Goal: Task Accomplishment & Management: Manage account settings

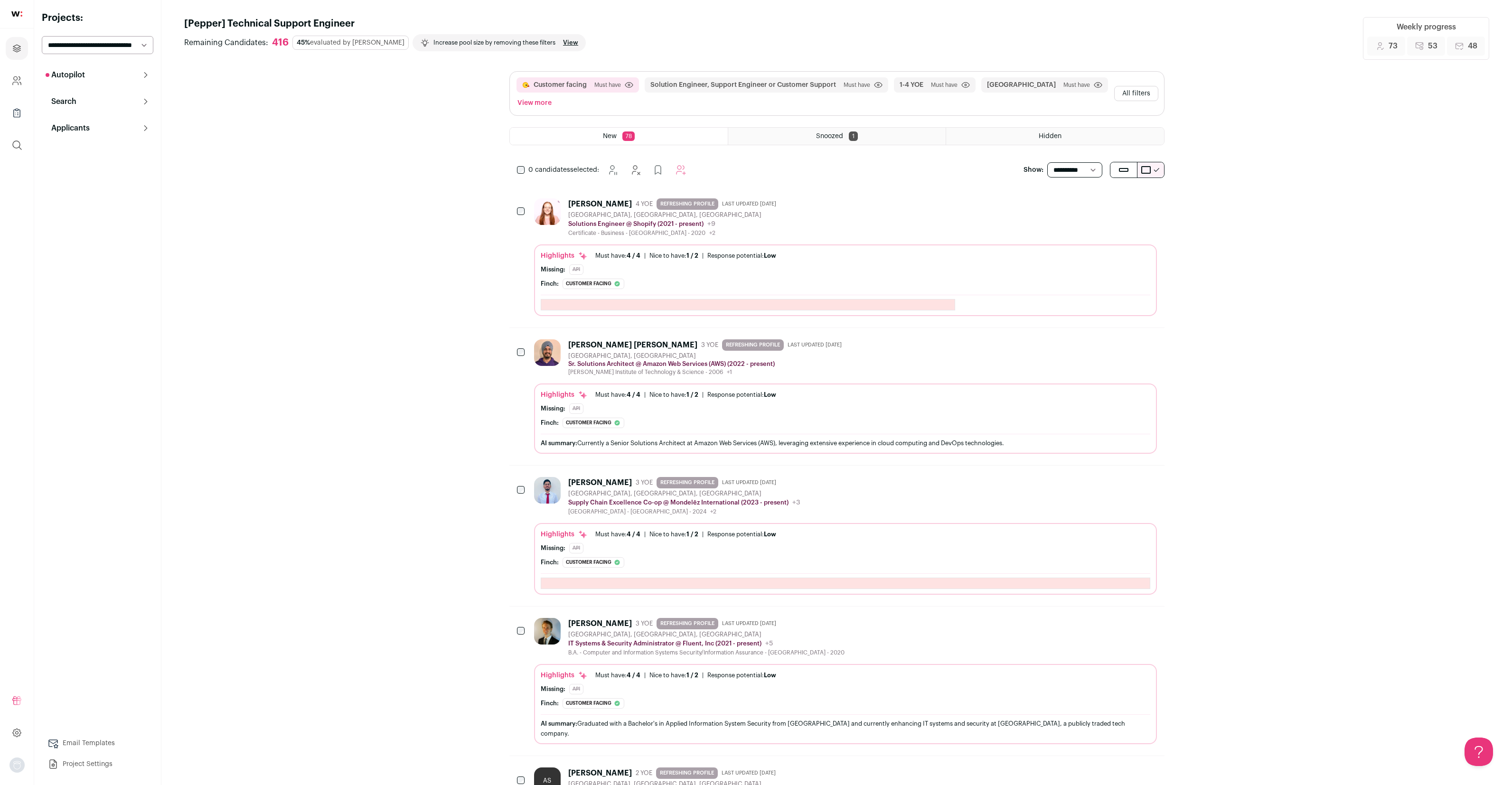
click at [120, 77] on button "Autopilot" at bounding box center [97, 75] width 112 height 19
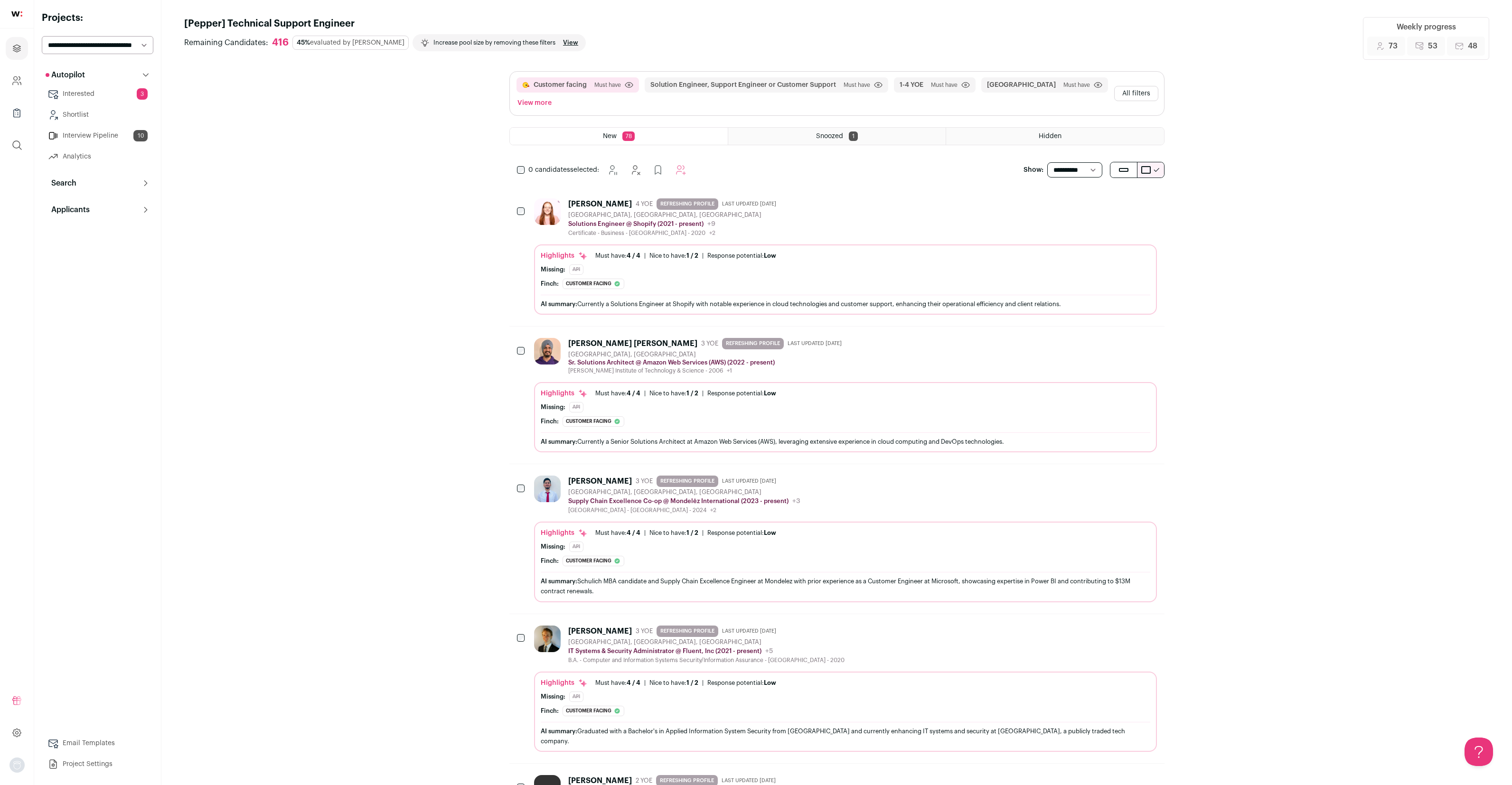
click at [100, 129] on link "Interview Pipeline 10" at bounding box center [97, 136] width 112 height 19
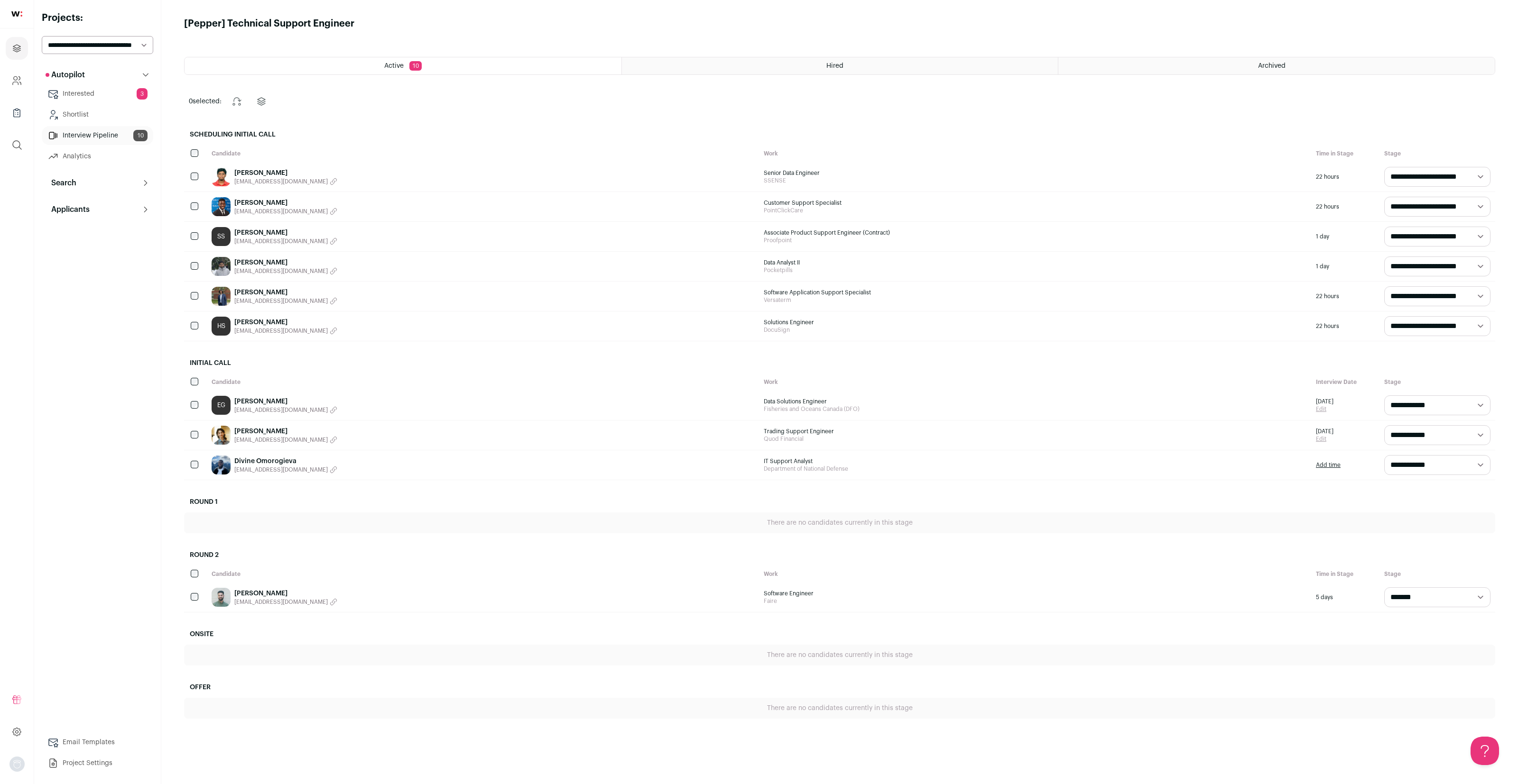
click at [272, 463] on link "Divine Omorogieva" at bounding box center [285, 462] width 103 height 9
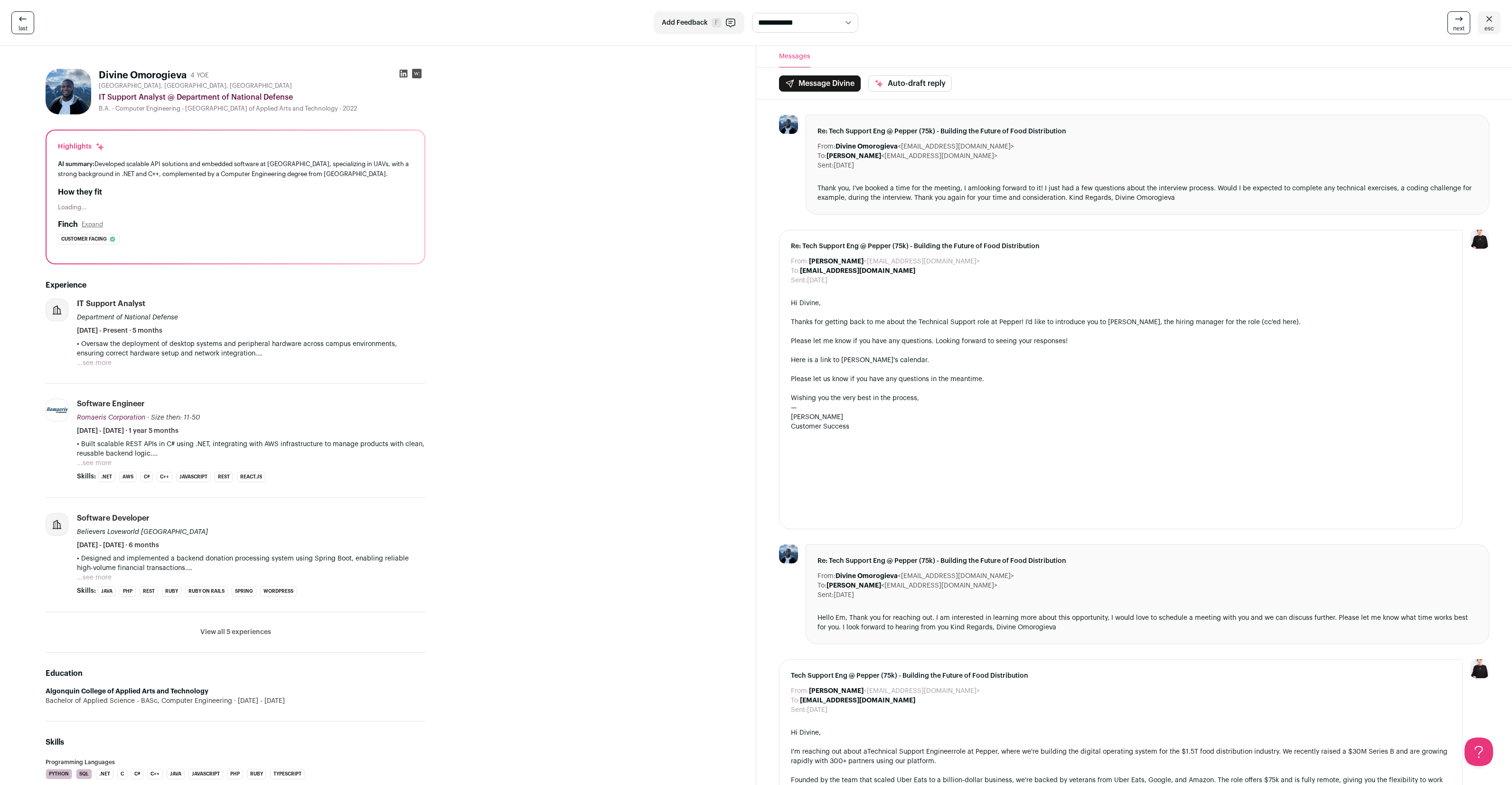
click at [91, 578] on button "...see more" at bounding box center [94, 578] width 35 height 9
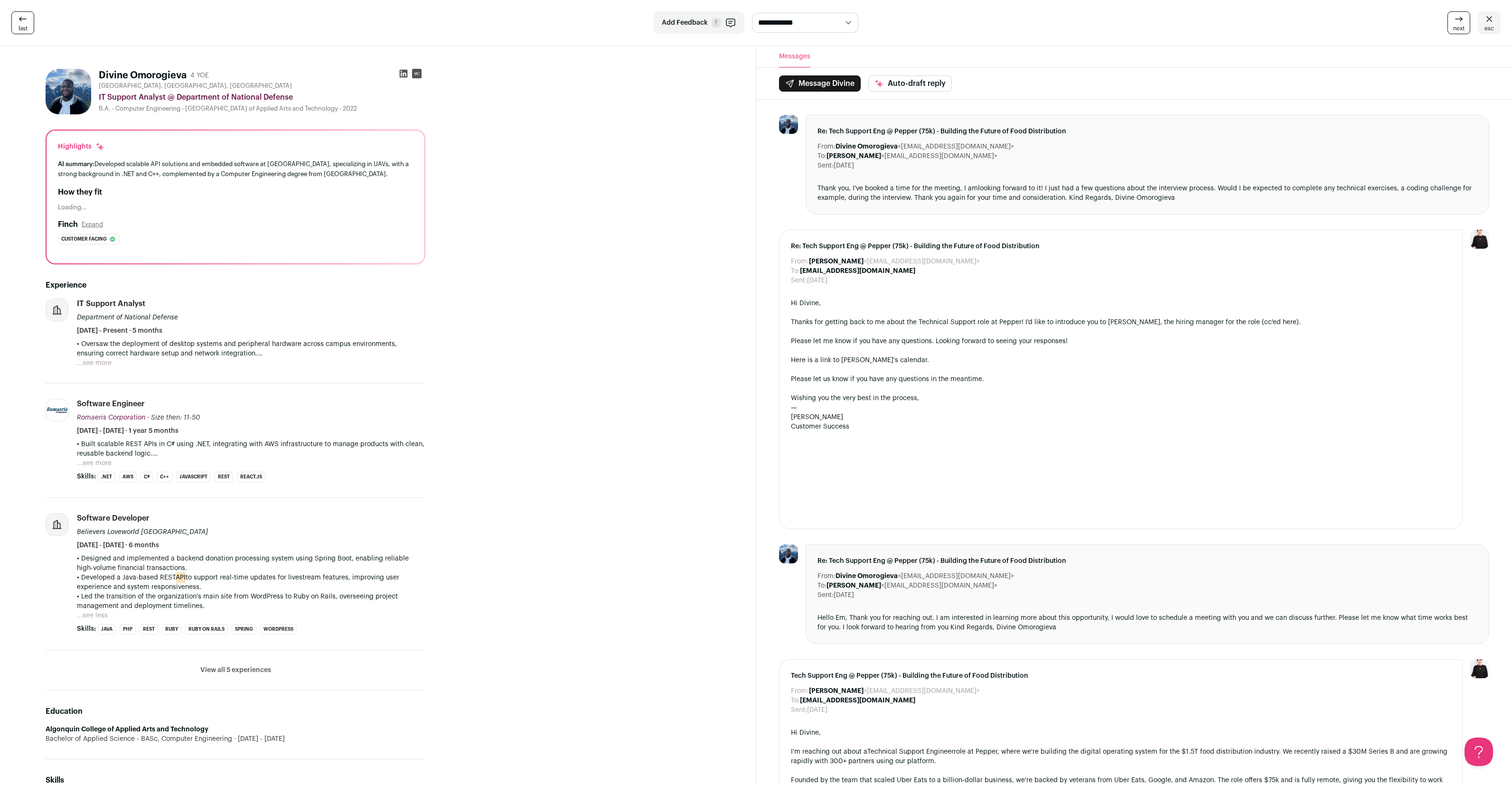
click at [215, 669] on button "View all 5 experiences" at bounding box center [235, 670] width 70 height 9
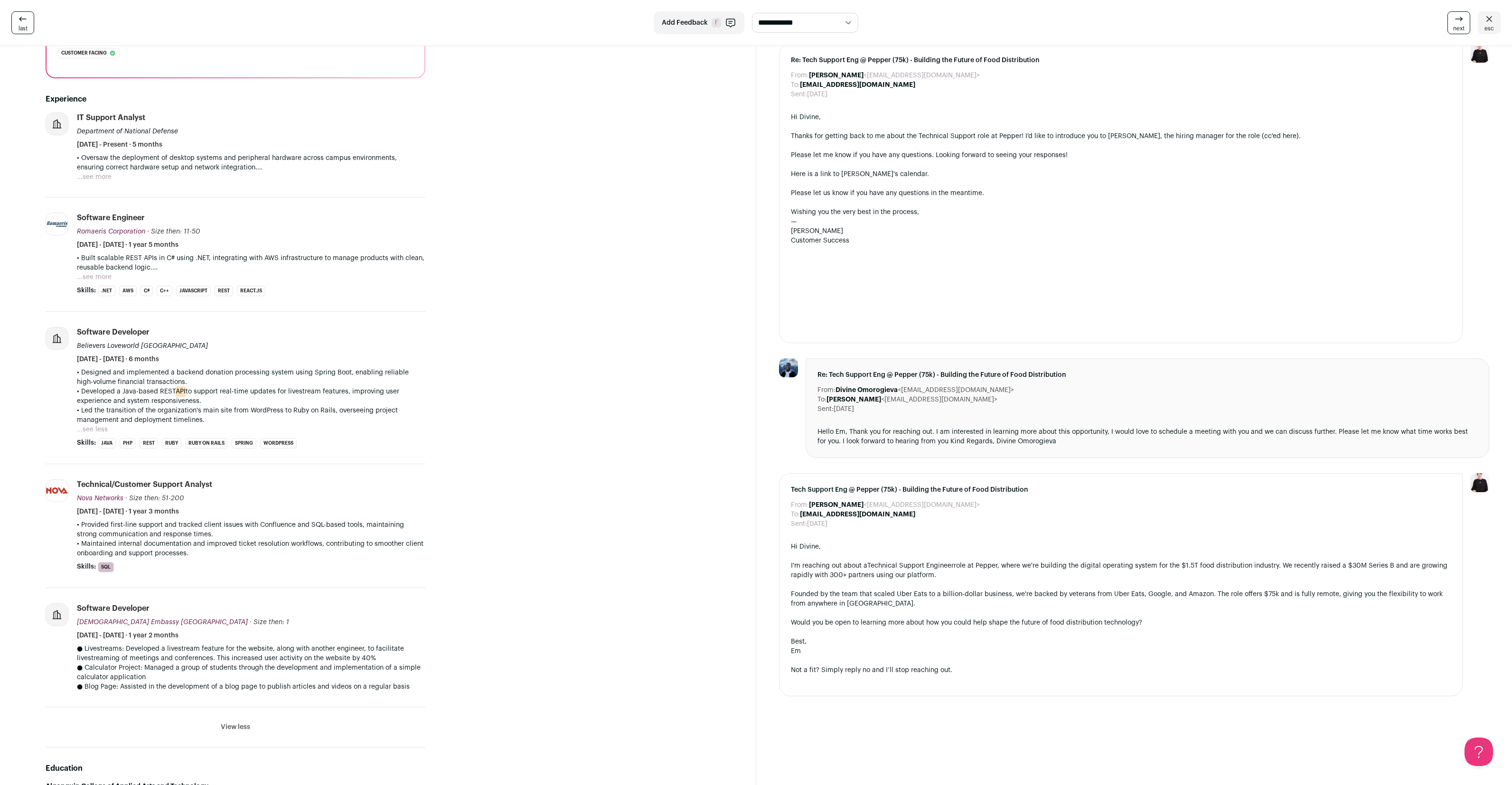
scroll to position [172, 0]
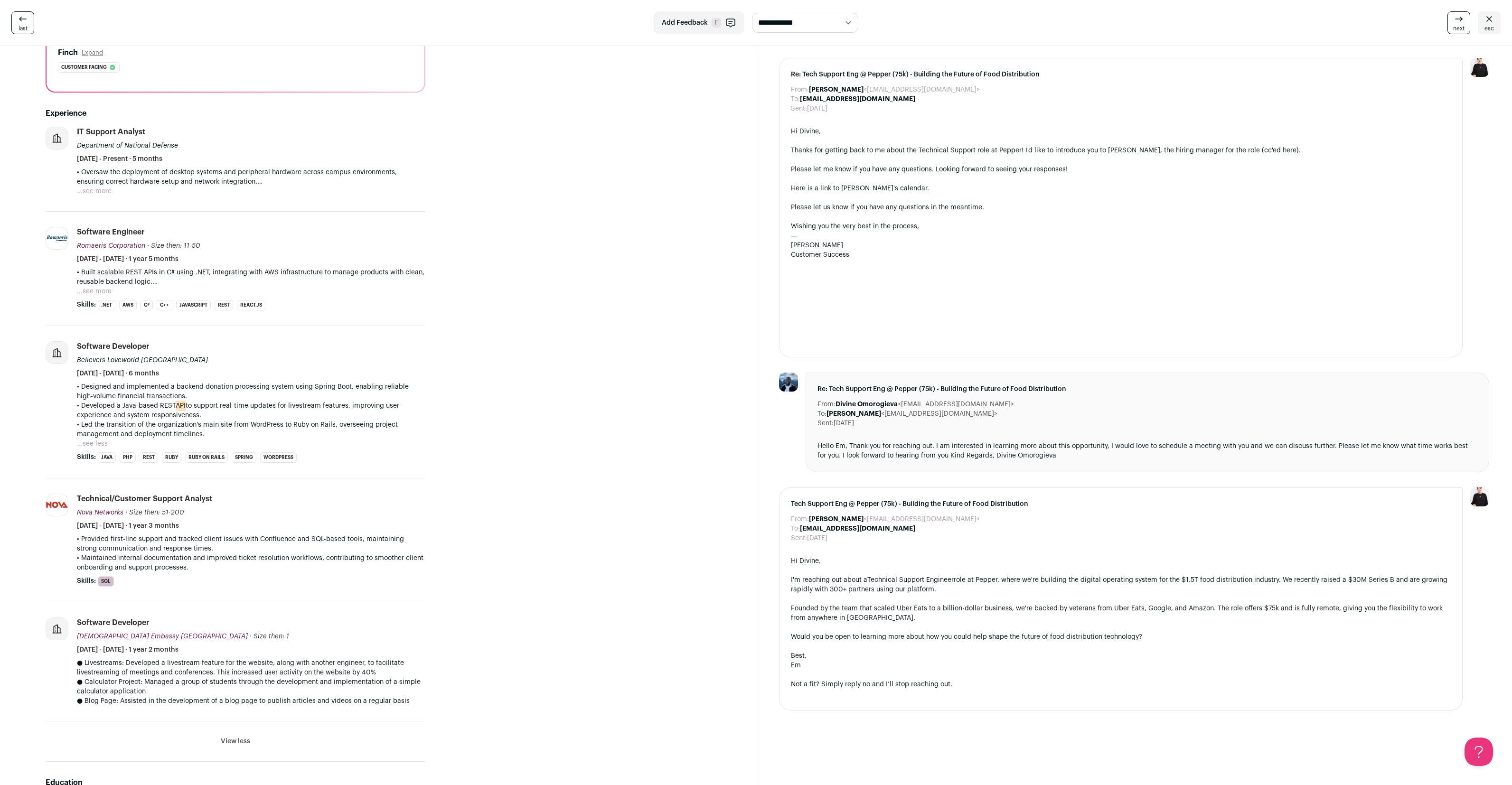
click at [1485, 22] on icon at bounding box center [1489, 19] width 11 height 11
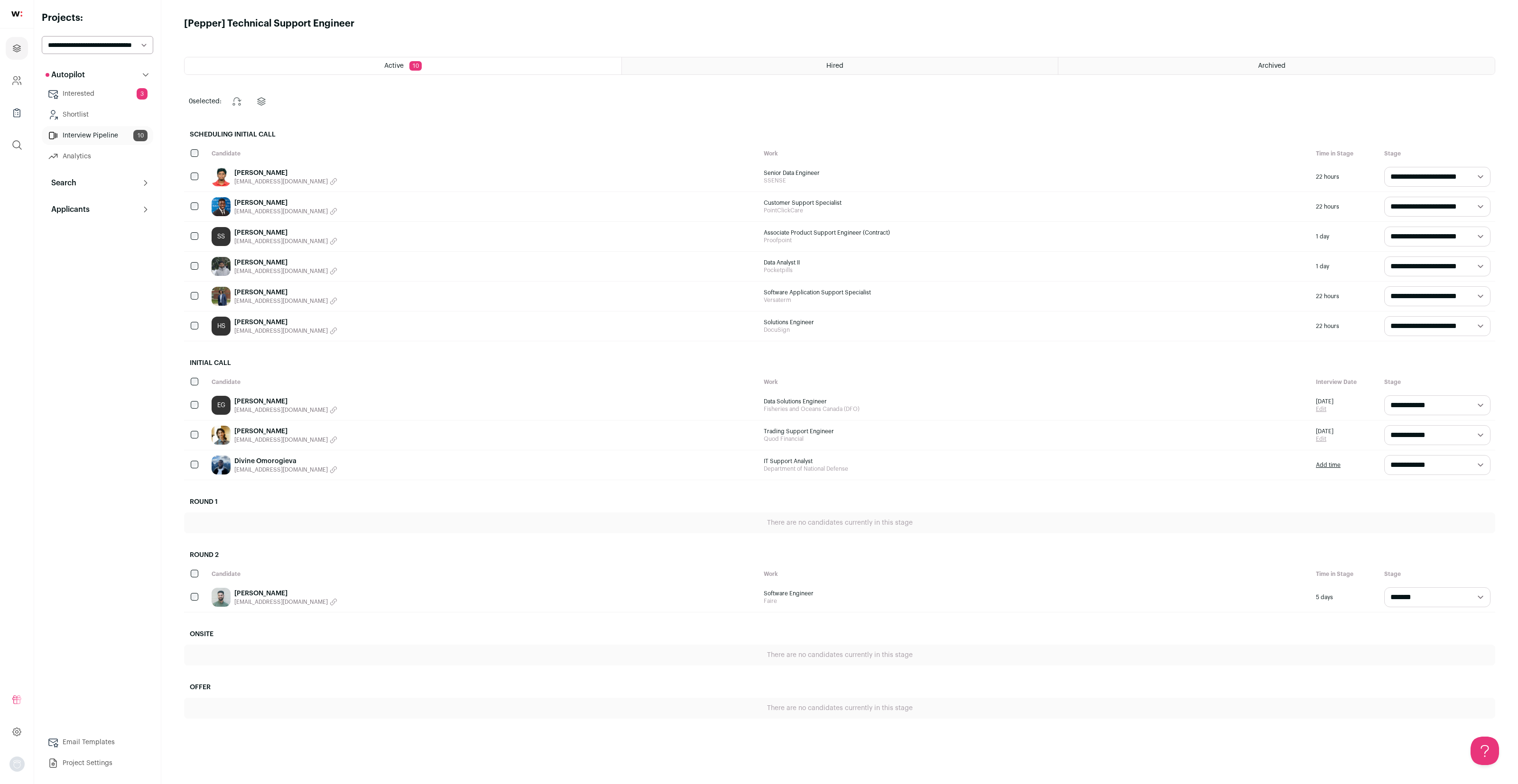
click at [271, 430] on link "[PERSON_NAME]" at bounding box center [285, 432] width 103 height 9
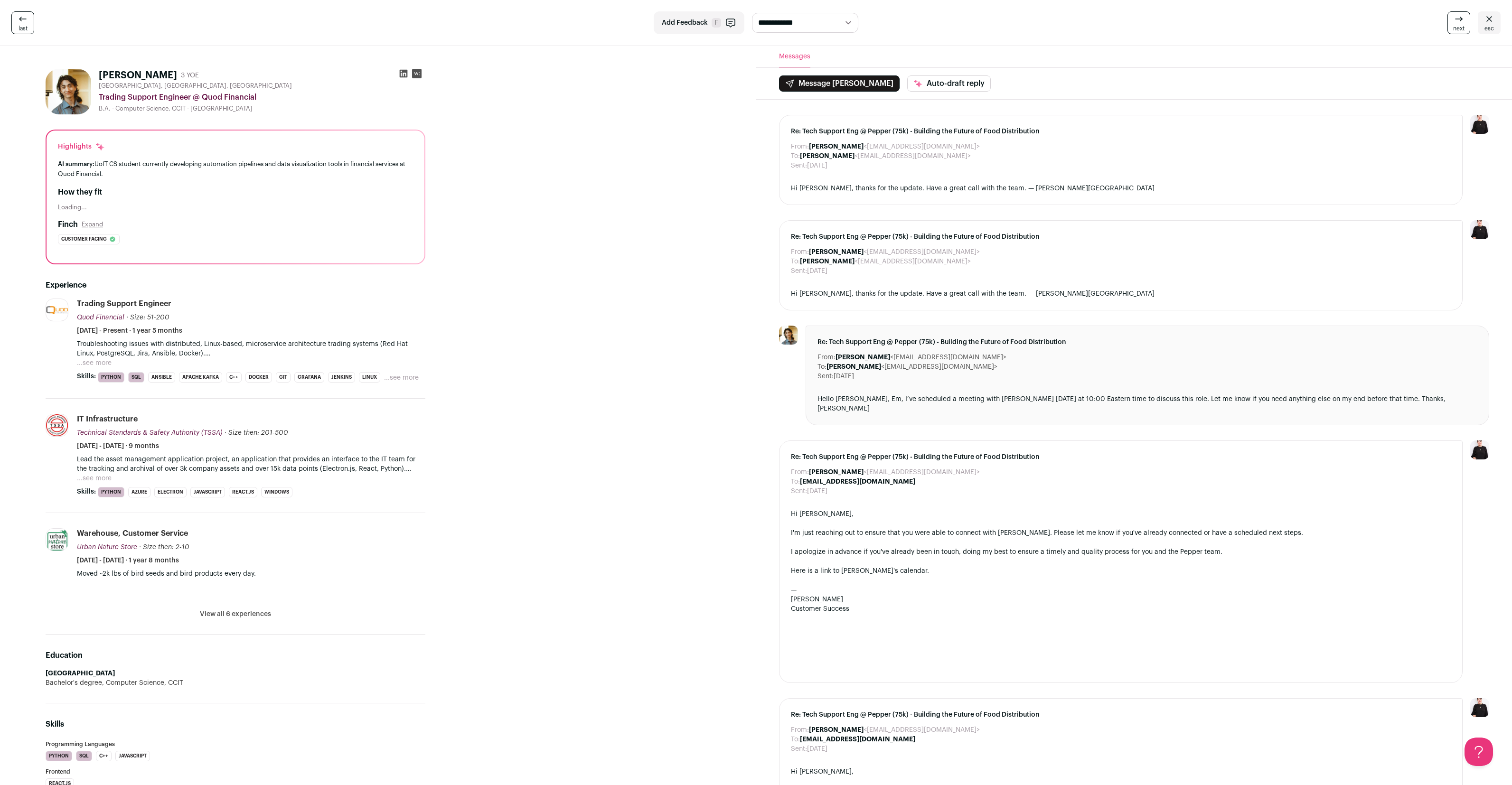
click at [213, 625] on li "View all 6 experiences View less" at bounding box center [236, 614] width 380 height 40
click at [216, 618] on button "View all 6 experiences" at bounding box center [236, 614] width 71 height 9
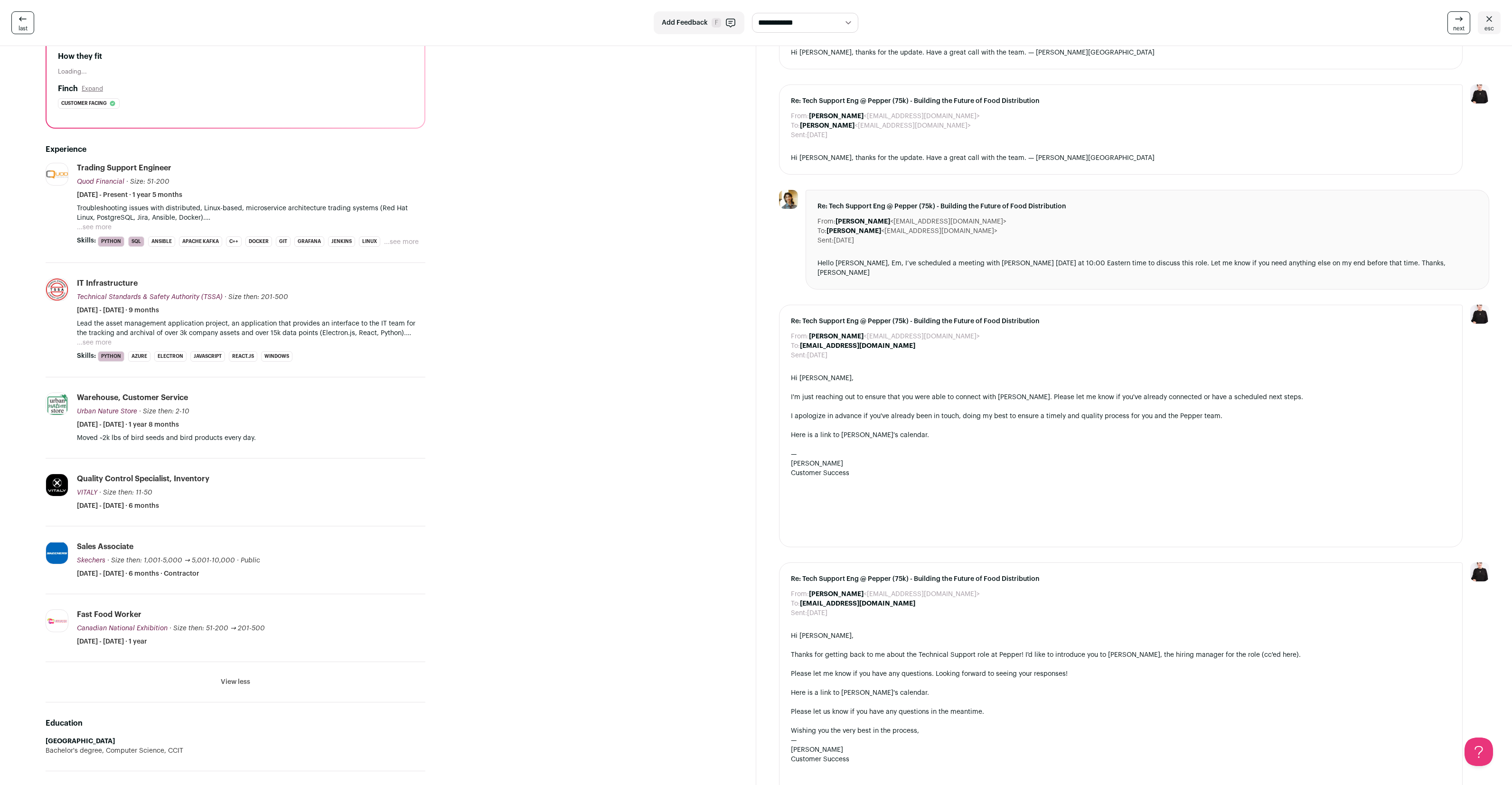
scroll to position [146, 0]
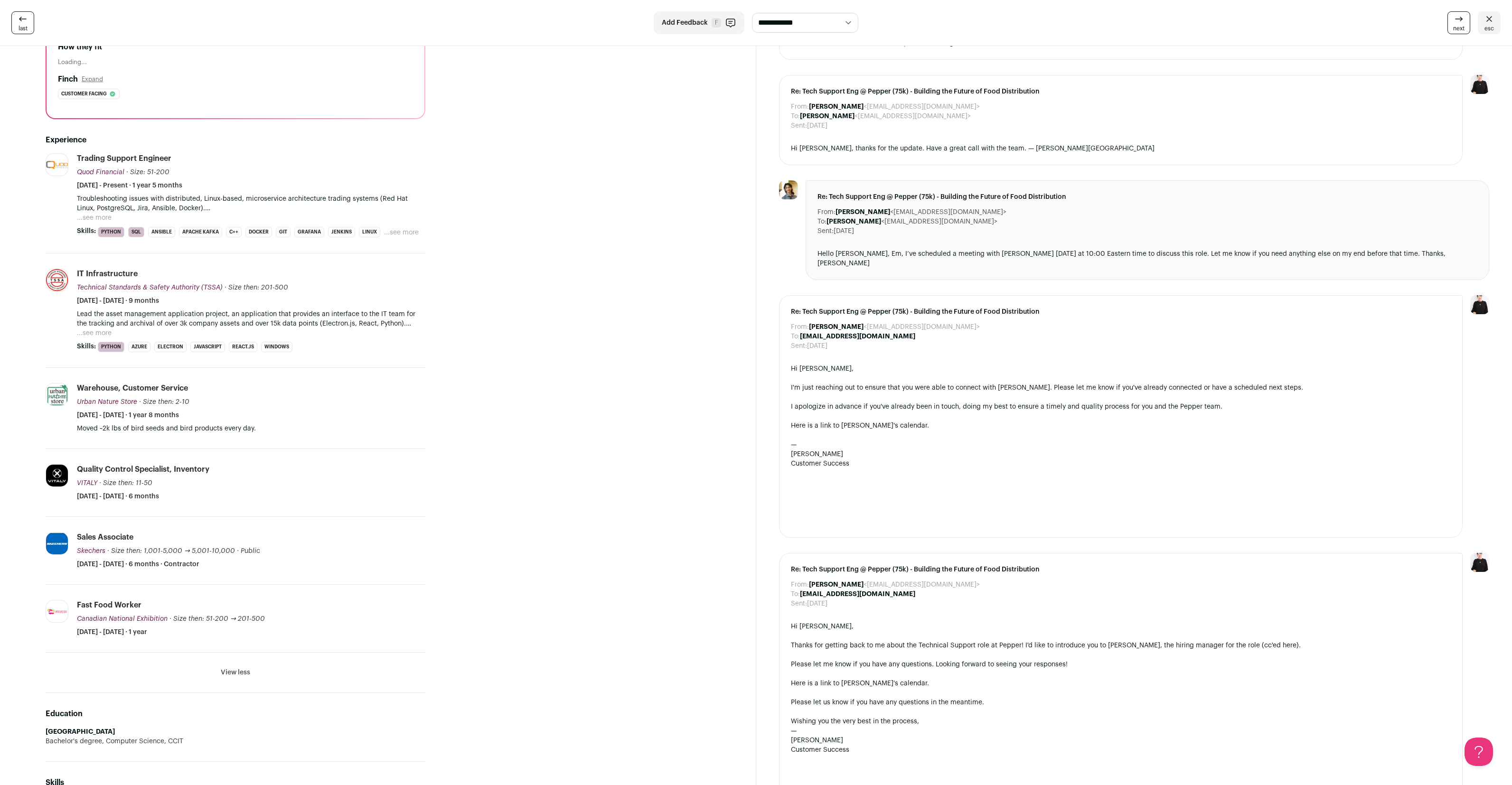
click at [91, 216] on button "...see more" at bounding box center [94, 218] width 35 height 9
